Goal: Task Accomplishment & Management: Use online tool/utility

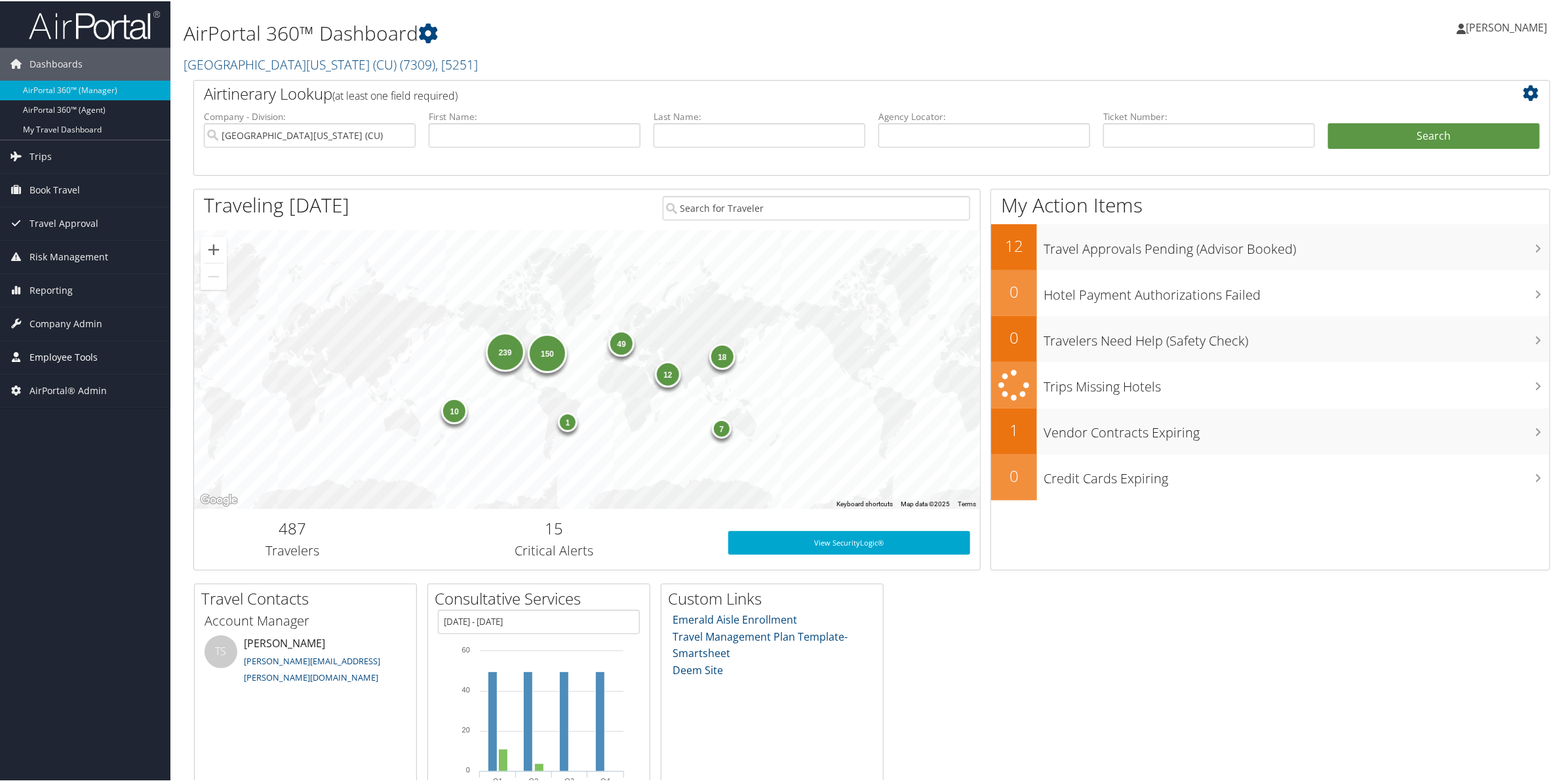
click at [70, 366] on span "Employee Tools" at bounding box center [63, 356] width 68 height 33
click at [30, 362] on span "Employee Tools" at bounding box center [63, 356] width 68 height 33
click at [62, 358] on span "Employee Tools" at bounding box center [63, 356] width 68 height 33
click at [63, 323] on span "Company Admin" at bounding box center [65, 322] width 73 height 33
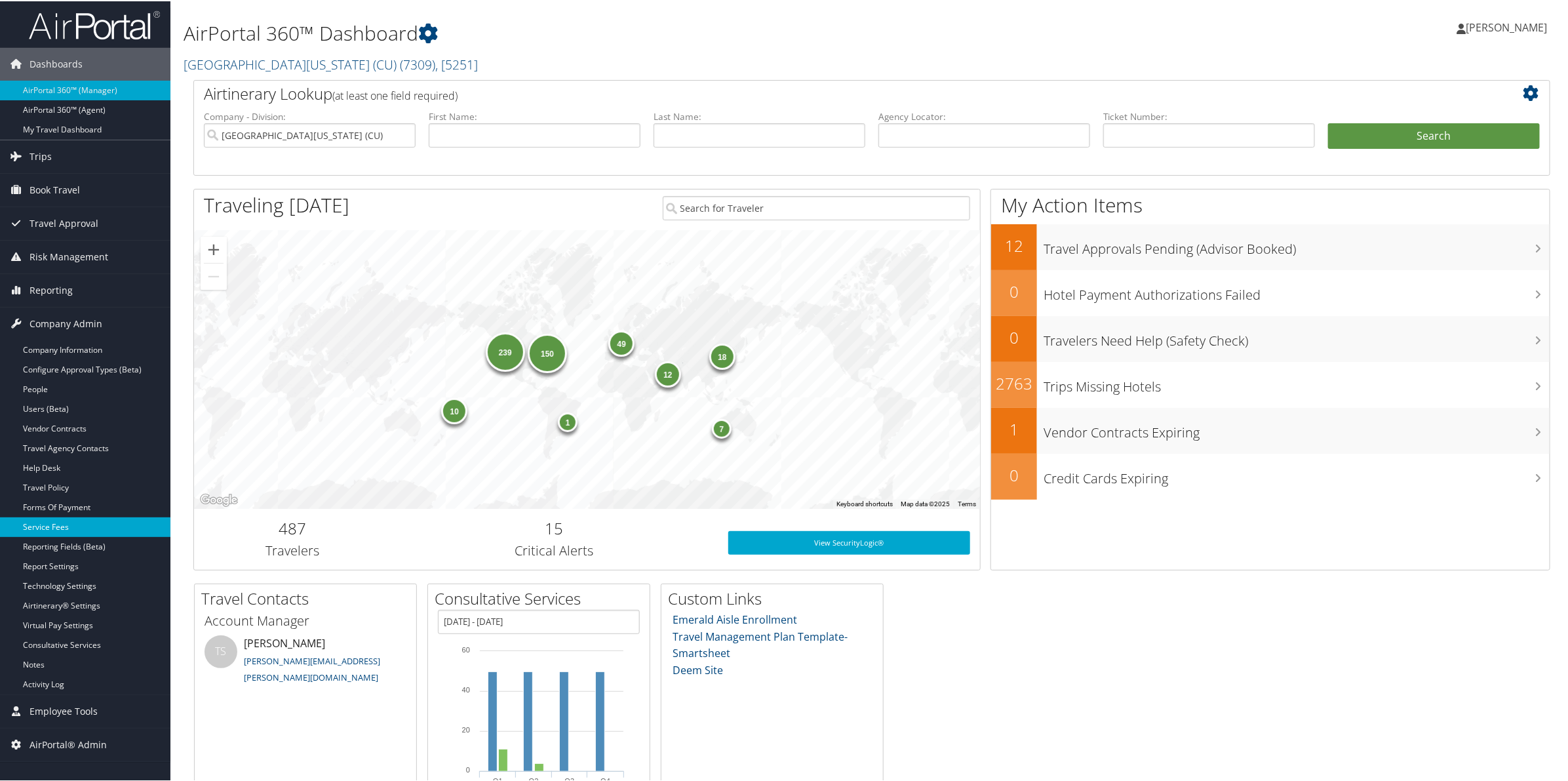
click at [53, 525] on link "Service Fees" at bounding box center [85, 525] width 170 height 19
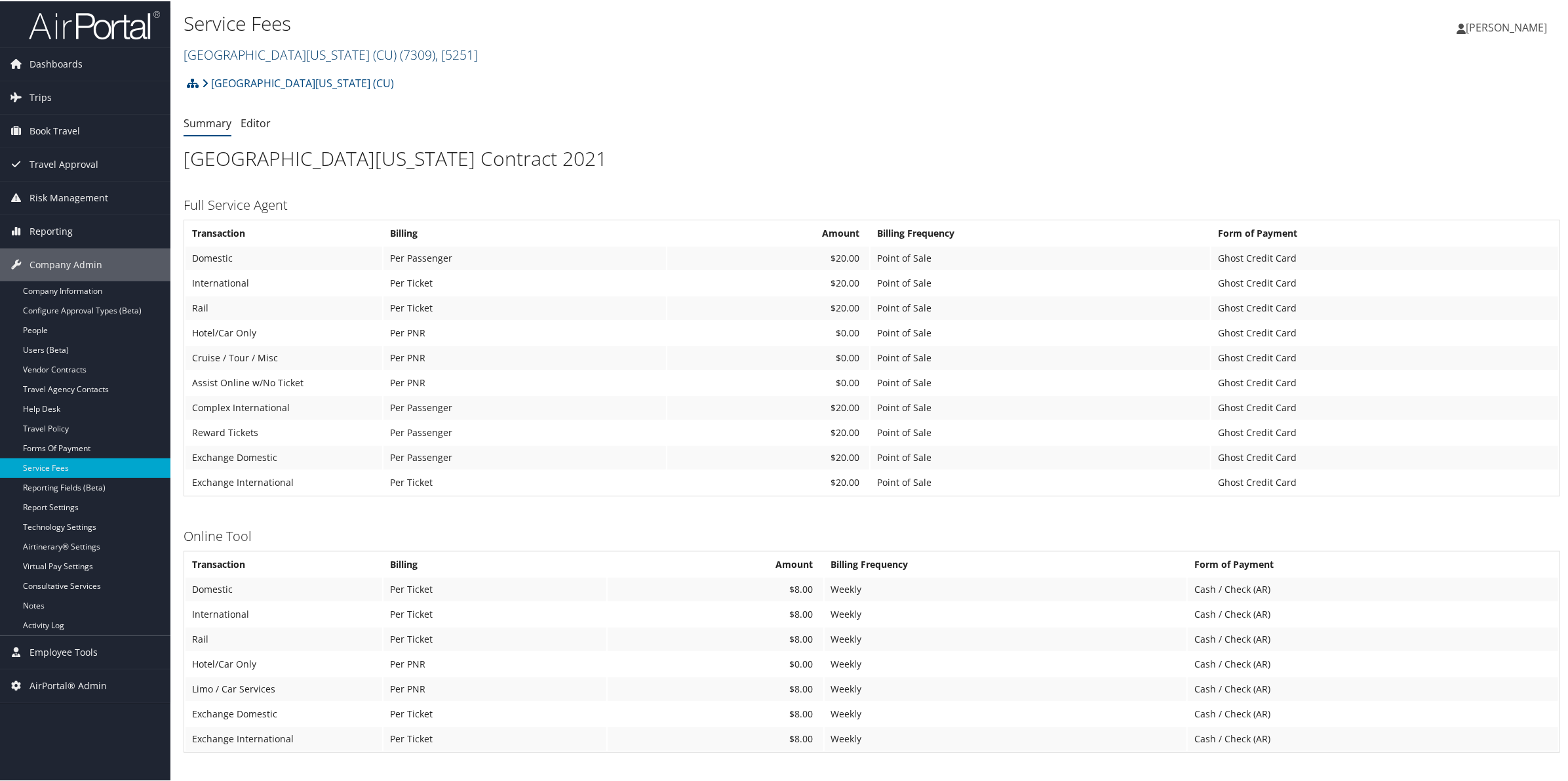
click at [280, 47] on link "University of Colorado (CU) ( 7309 ) , [ 5251 ]" at bounding box center [330, 53] width 294 height 18
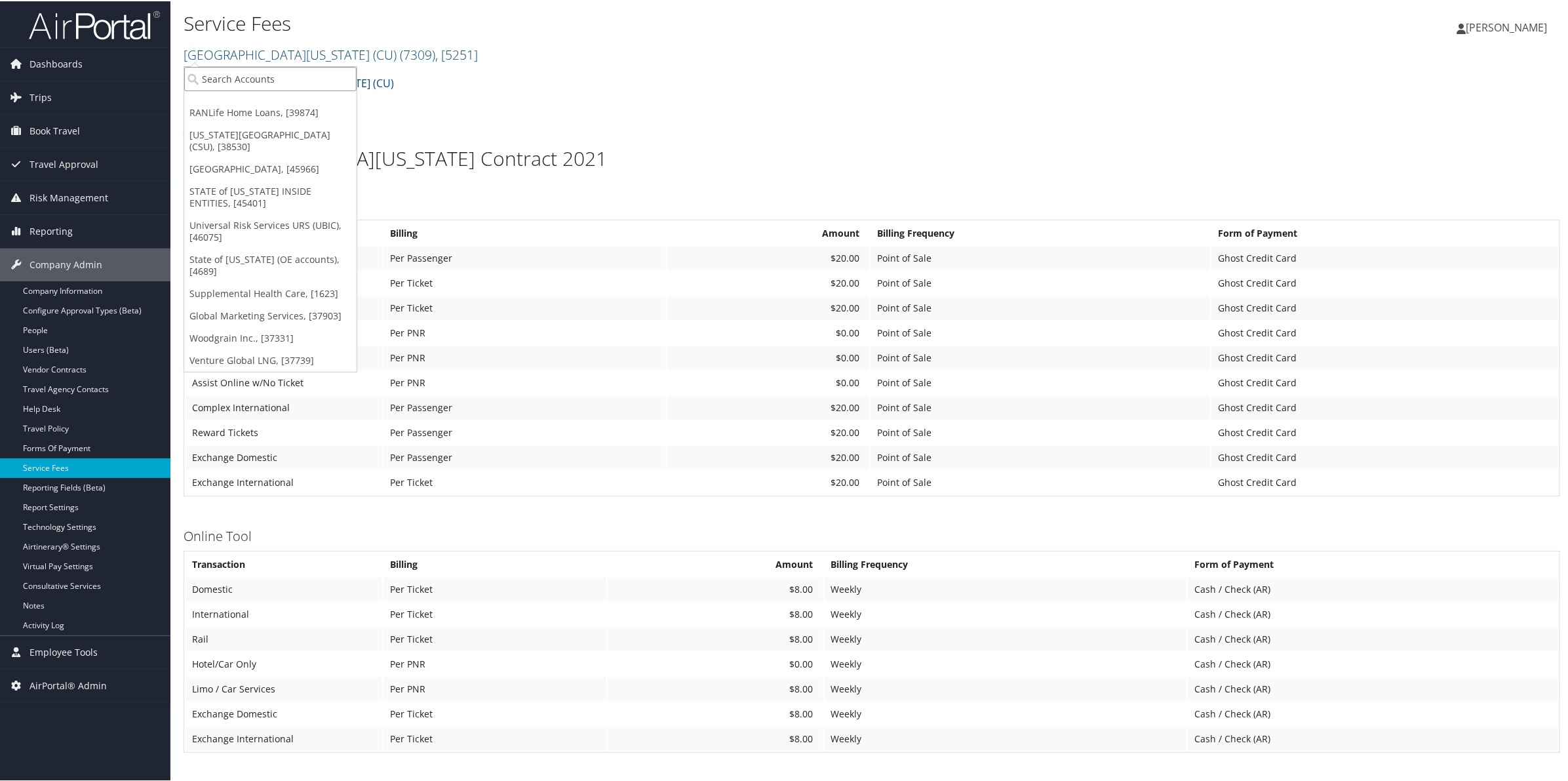
click at [270, 79] on input "search" at bounding box center [271, 77] width 173 height 24
paste input "2106"
type input "2106"
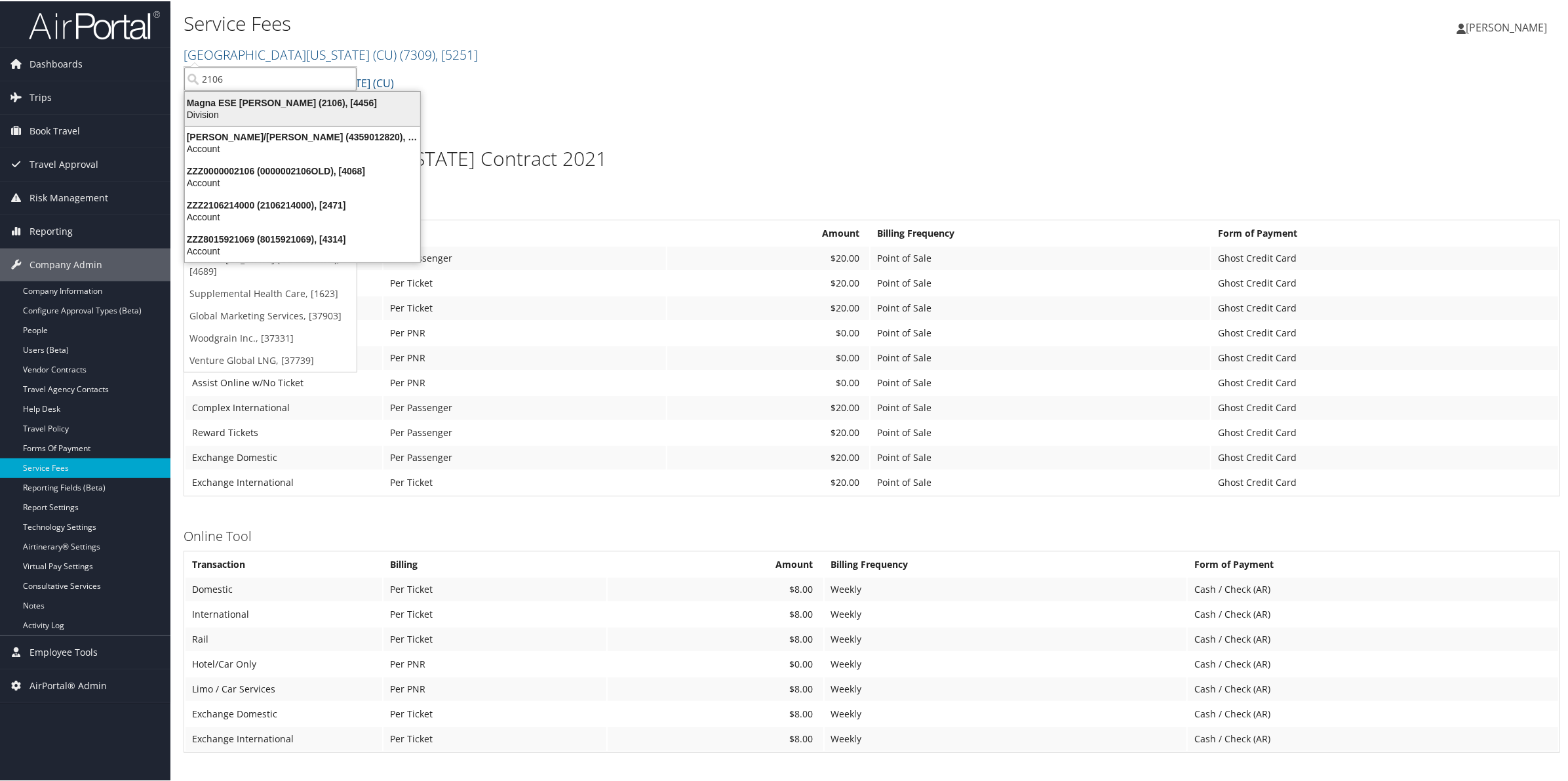
click at [308, 102] on div "Magna ESE Troy (2106), [4456]" at bounding box center [302, 102] width 251 height 12
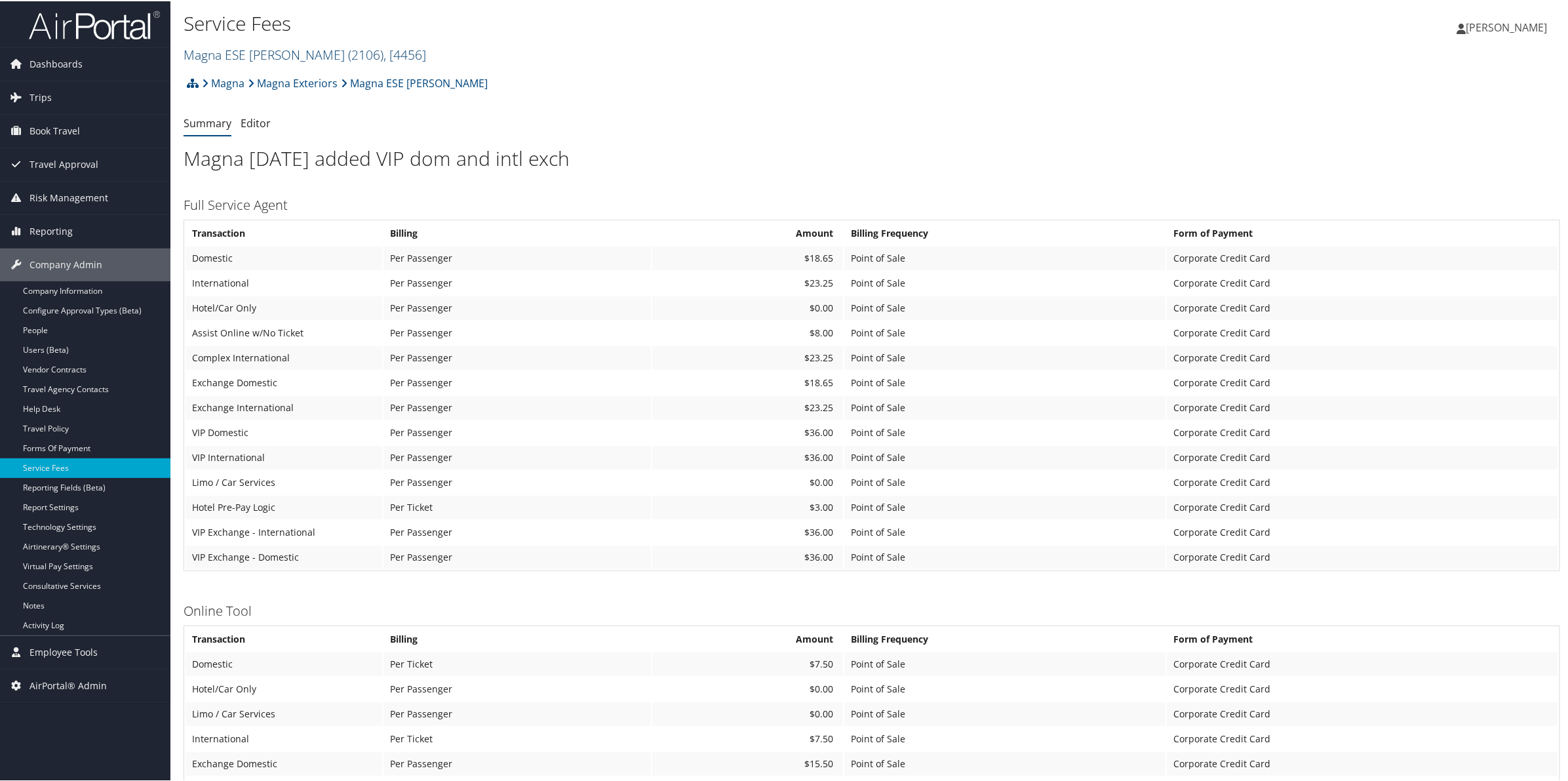
click at [266, 51] on link "Magna ESE Troy ( 2106 ) , [ 4456 ]" at bounding box center [304, 53] width 242 height 18
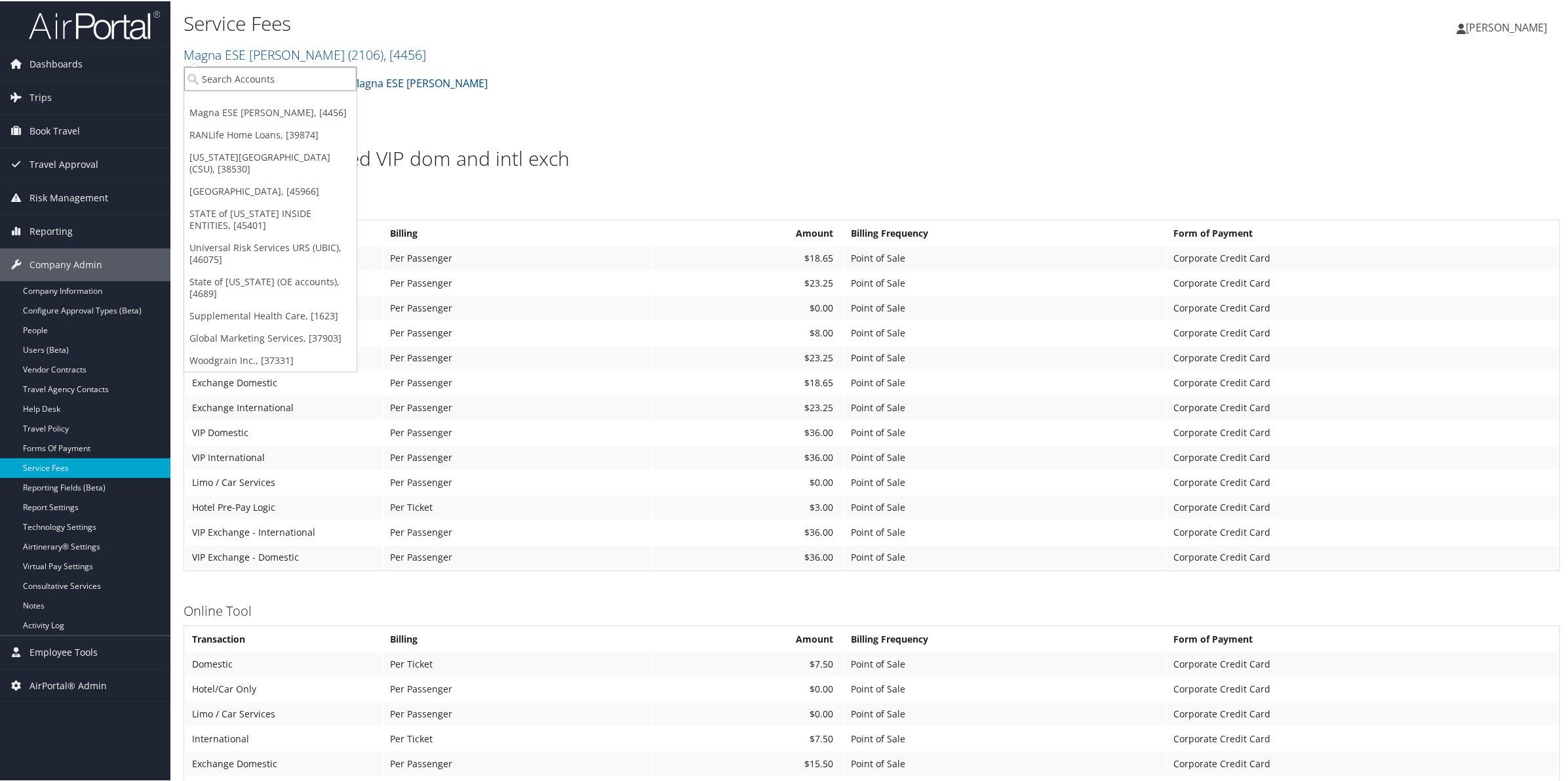
click at [233, 82] on input "search" at bounding box center [271, 77] width 173 height 24
type input "colga"
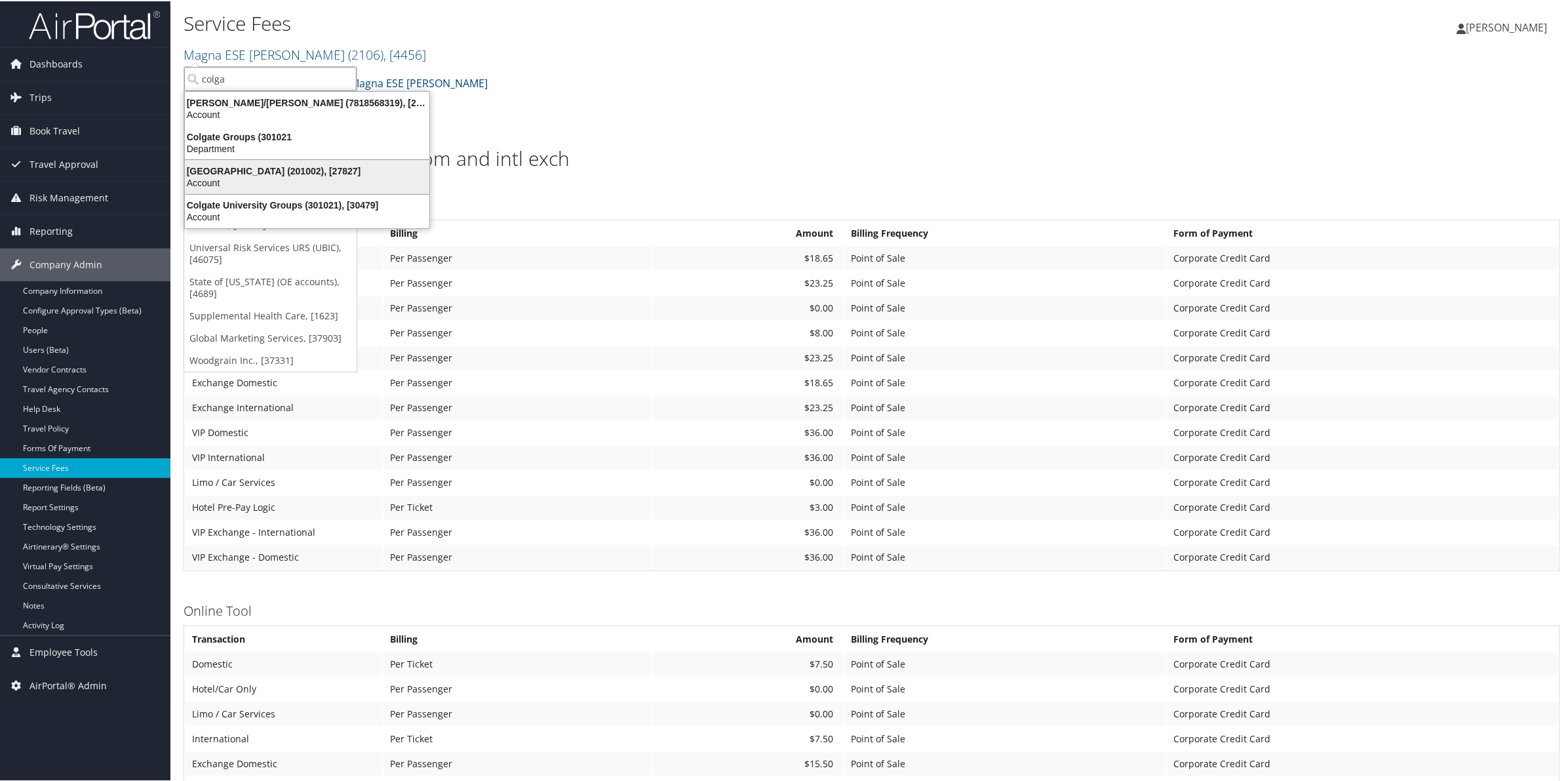
click at [248, 174] on div "Colgate University (201002), [27827]" at bounding box center [307, 169] width 260 height 12
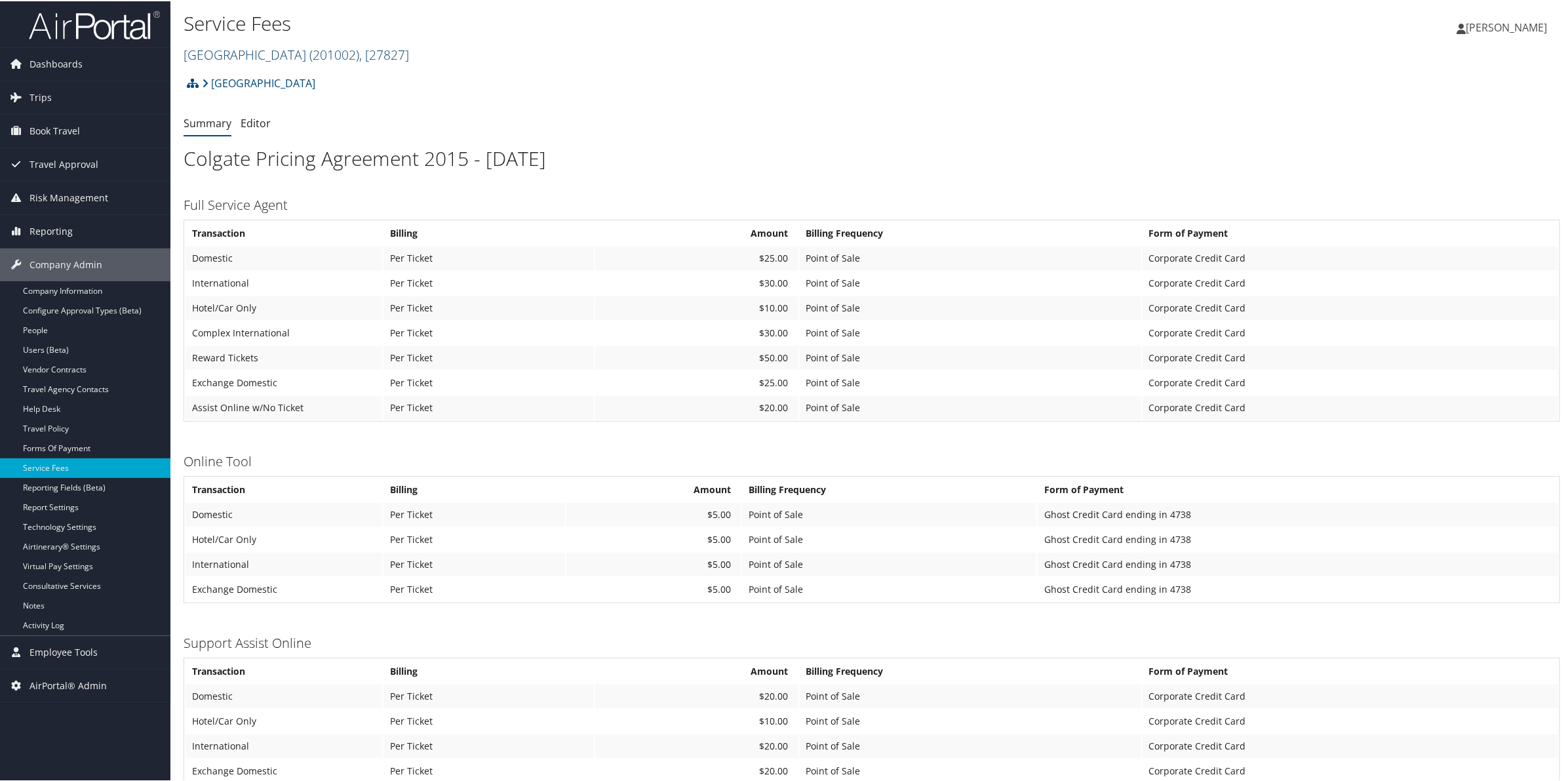
click at [335, 60] on span "( 201002 )" at bounding box center [334, 53] width 49 height 18
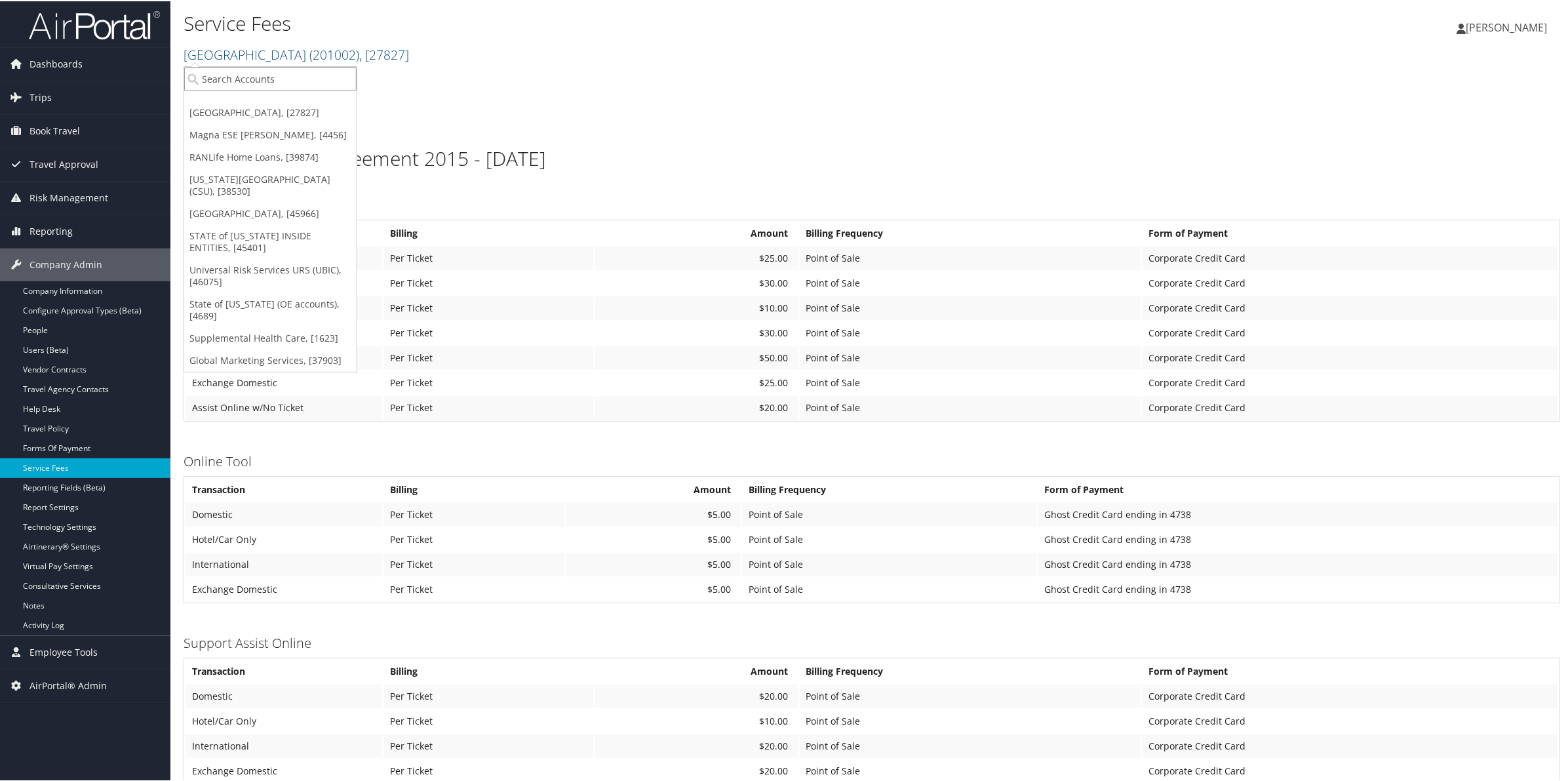
click at [299, 74] on input "search" at bounding box center [271, 77] width 173 height 24
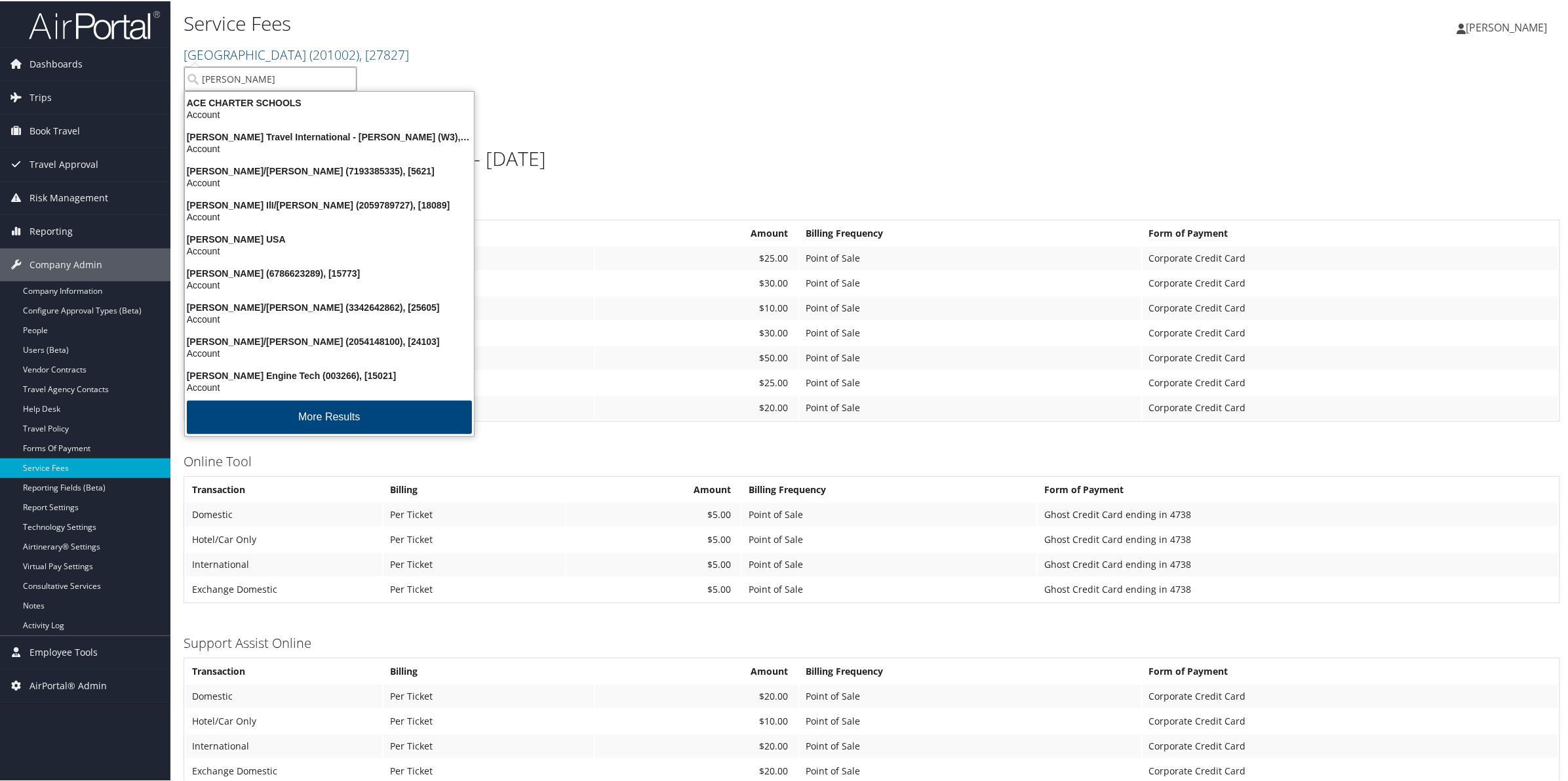
type input "[PERSON_NAME]"
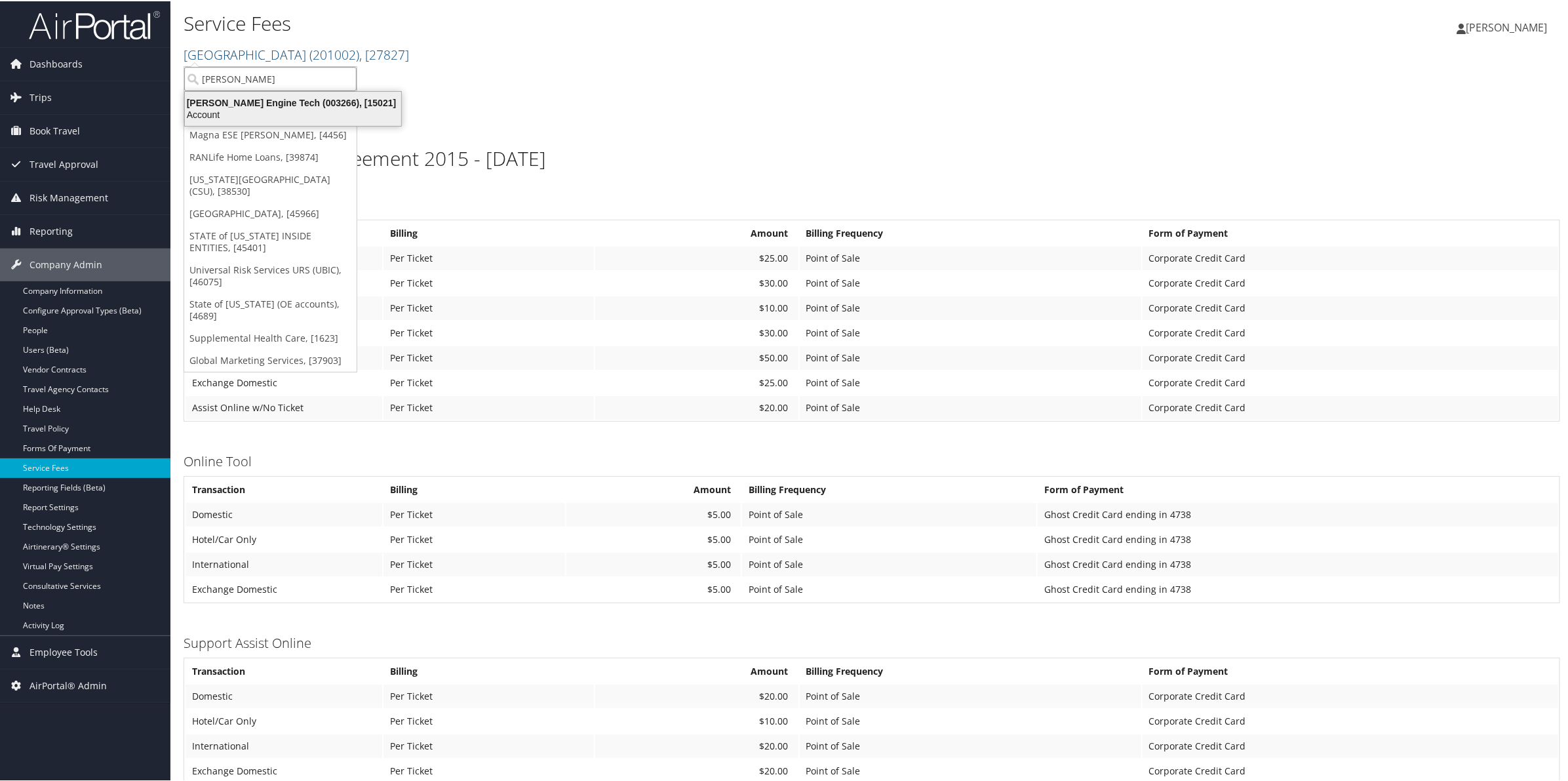
click at [299, 112] on div "Account" at bounding box center [293, 113] width 232 height 12
